Goal: Information Seeking & Learning: Learn about a topic

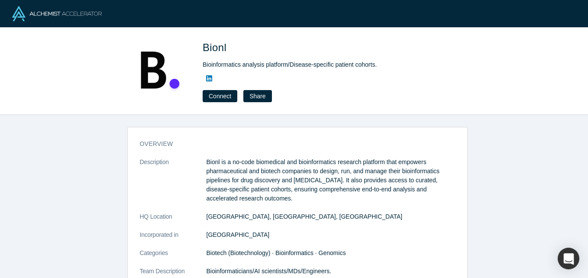
click at [77, 139] on div "overview Description Bionl is a no-code biomedical and bioinformatics research …" at bounding box center [297, 200] width 594 height 170
click at [87, 177] on div "overview Description Bionl is a no-code biomedical and bioinformatics research …" at bounding box center [297, 200] width 594 height 170
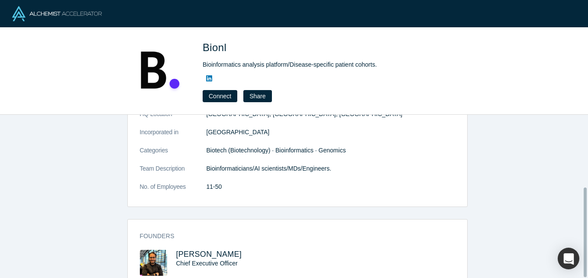
scroll to position [131, 0]
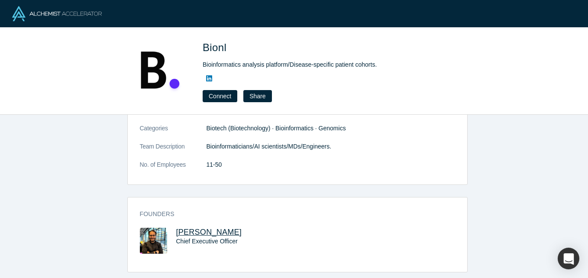
click at [190, 229] on span "Ahmad Jadallah" at bounding box center [209, 232] width 66 height 9
click at [42, 191] on div "overview Description Bionl is a no-code biomedical and bioinformatics research …" at bounding box center [297, 200] width 594 height 170
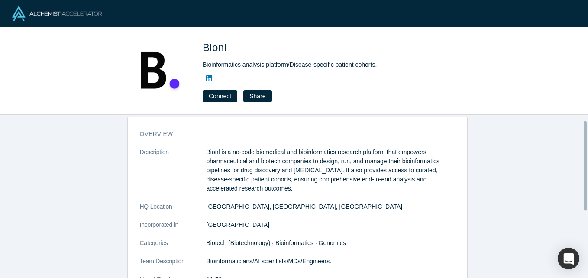
scroll to position [0, 0]
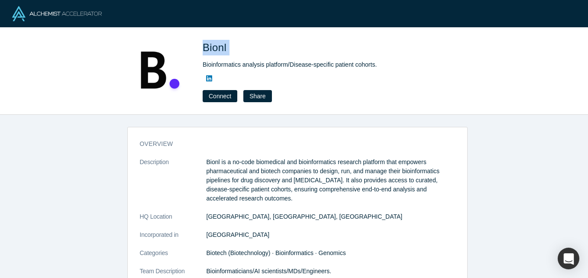
drag, startPoint x: 230, startPoint y: 50, endPoint x: 203, endPoint y: 45, distance: 27.7
click at [203, 45] on h1 "Bionl" at bounding box center [324, 48] width 242 height 16
copy span "Bionl"
click at [92, 154] on div "overview Description Bionl is a no-code biomedical and bioinformatics research …" at bounding box center [297, 200] width 594 height 170
click at [64, 150] on div "overview Description Bionl is a no-code biomedical and bioinformatics research …" at bounding box center [297, 200] width 594 height 170
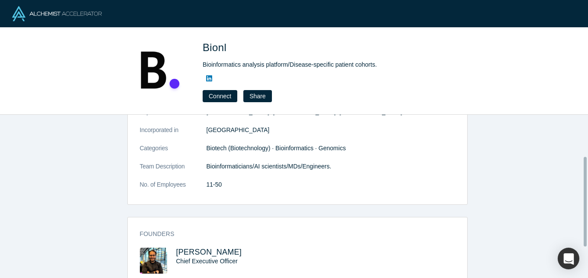
scroll to position [131, 0]
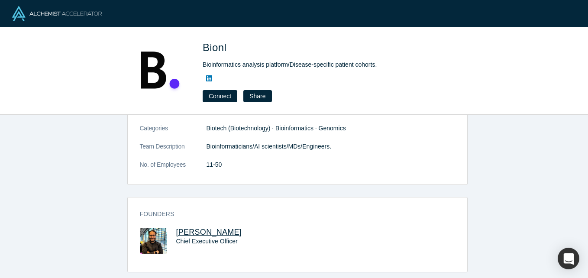
drag, startPoint x: 230, startPoint y: 225, endPoint x: 173, endPoint y: 225, distance: 57.6
click at [176, 228] on h3 "Ahmad Jadallah" at bounding box center [229, 232] width 106 height 9
copy span "Ahmad Jadallah"
click at [68, 171] on div "overview Description Bionl is a no-code biomedical and bioinformatics research …" at bounding box center [297, 200] width 594 height 170
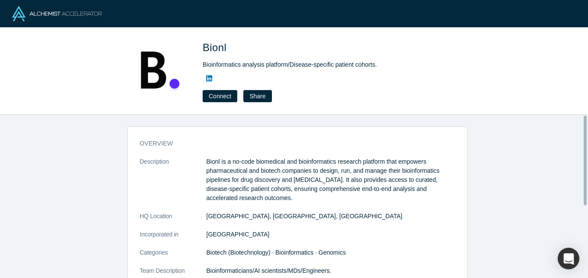
scroll to position [0, 0]
drag, startPoint x: 258, startPoint y: 198, endPoint x: 200, endPoint y: 161, distance: 68.5
click at [200, 161] on dl "Description Bionl is a no-code biomedical and bioinformatics research platform …" at bounding box center [297, 230] width 315 height 145
copy dl "Bionl is a no-code biomedical and bioinformatics research platform that empower…"
click at [61, 213] on div "overview Description Bionl is a no-code biomedical and bioinformatics research …" at bounding box center [297, 200] width 594 height 170
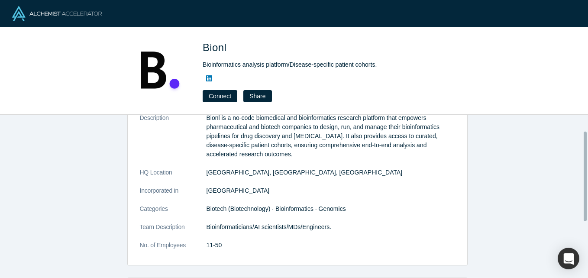
scroll to position [27, 0]
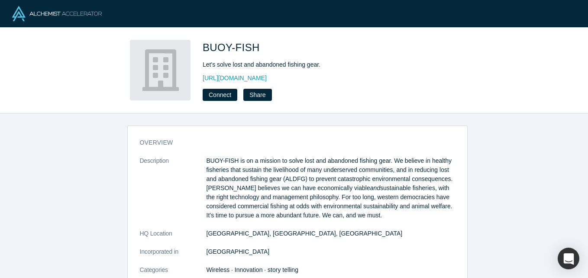
drag, startPoint x: 0, startPoint y: 0, endPoint x: 57, endPoint y: 142, distance: 152.9
click at [57, 142] on div "overview Description BUOY-FISH is on a mission to solve lost and abandoned fish…" at bounding box center [297, 198] width 594 height 171
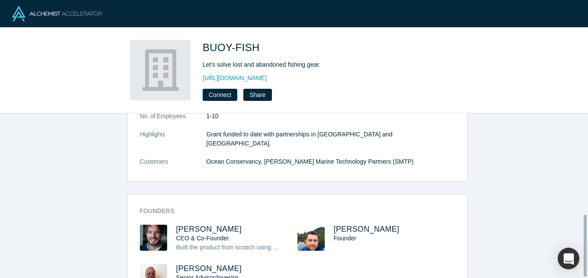
scroll to position [271, 0]
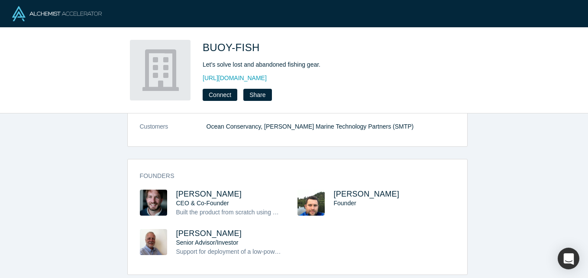
click at [67, 147] on div "overview Description BUOY-FISH is on a mission to solve lost and abandoned fish…" at bounding box center [297, 198] width 594 height 171
click at [221, 77] on link "https://buoy.fish/" at bounding box center [235, 78] width 64 height 9
click at [64, 187] on div "overview Description BUOY-FISH is on a mission to solve lost and abandoned fish…" at bounding box center [297, 198] width 594 height 171
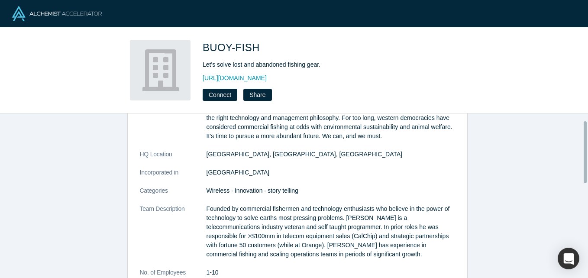
scroll to position [0, 0]
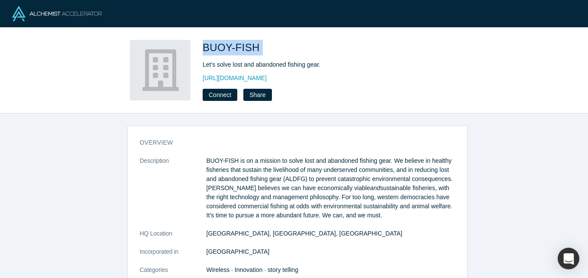
drag, startPoint x: 260, startPoint y: 45, endPoint x: 197, endPoint y: 44, distance: 63.2
click at [197, 44] on div "BUOY-FISH Let's solve lost and abandoned fishing gear. https://buoy.fish/ Conne…" at bounding box center [294, 70] width 340 height 61
copy span "BUOY-FISH"
click at [166, 146] on h3 "overview" at bounding box center [291, 142] width 303 height 9
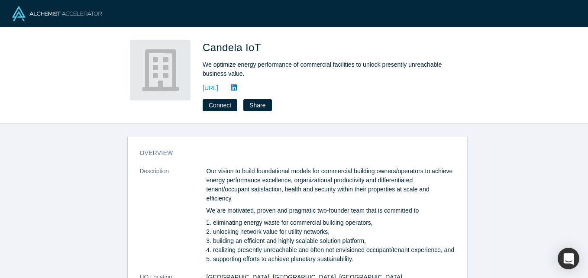
drag, startPoint x: 0, startPoint y: 0, endPoint x: 53, endPoint y: 115, distance: 126.4
click at [53, 115] on div "Candela IoT We optimize energy performance of commercial facilities to unlock p…" at bounding box center [294, 76] width 588 height 96
click at [105, 177] on div "overview Description Our vision to build foundational models for commercial bui…" at bounding box center [297, 204] width 594 height 161
